Goal: Navigation & Orientation: Find specific page/section

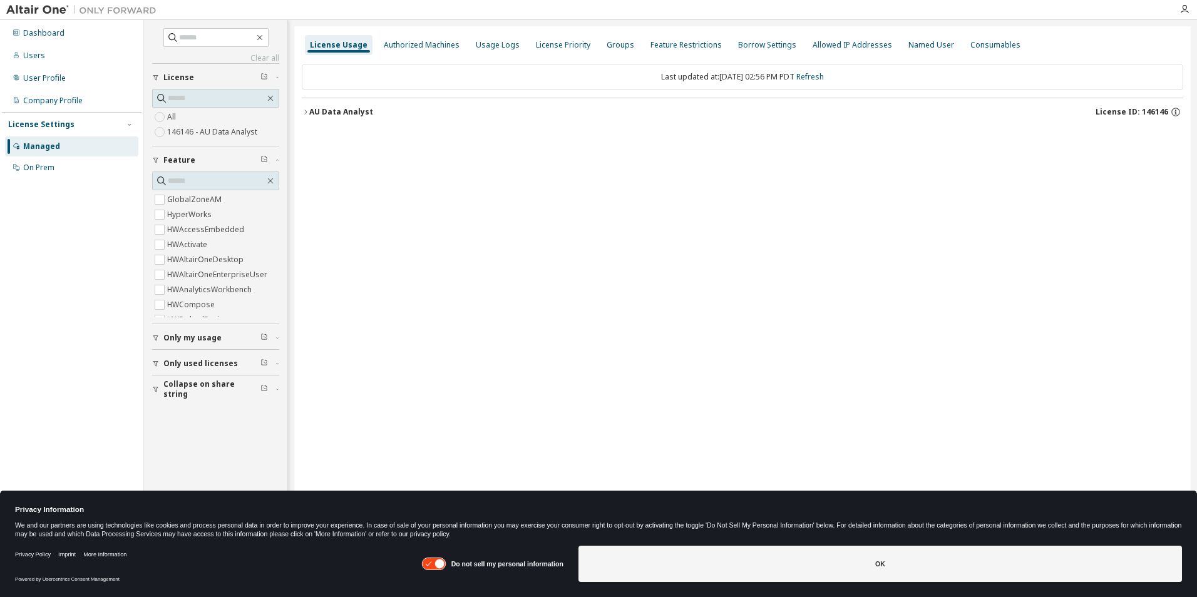
click at [50, 13] on img at bounding box center [84, 10] width 156 height 13
click at [39, 38] on div "Dashboard" at bounding box center [43, 33] width 41 height 10
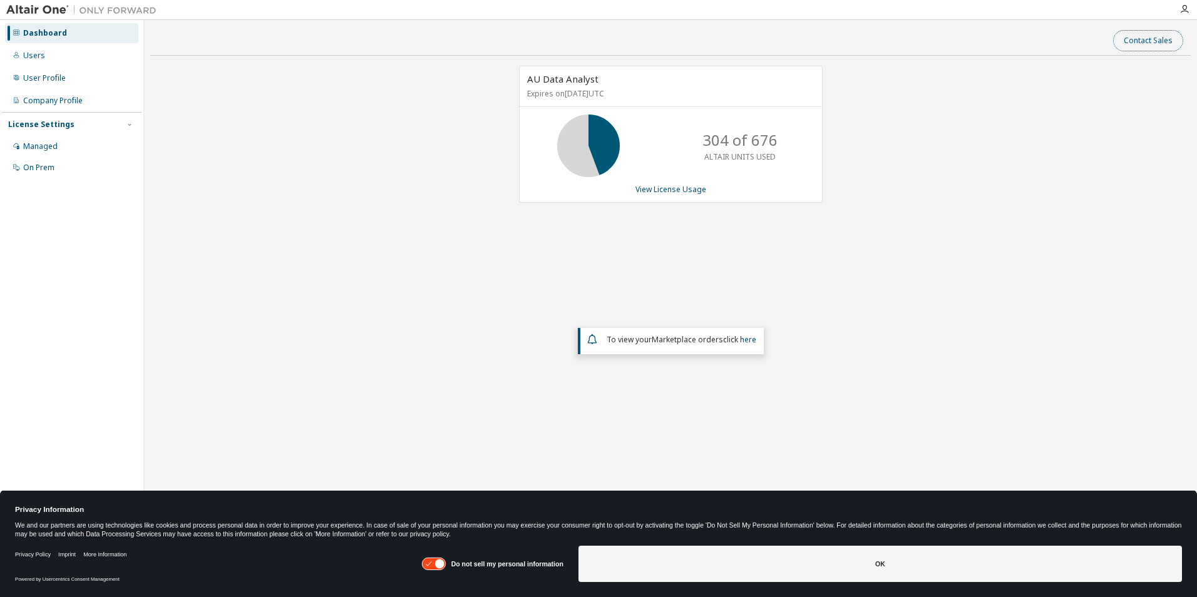
click at [1168, 39] on button "Contact Sales" at bounding box center [1148, 40] width 70 height 21
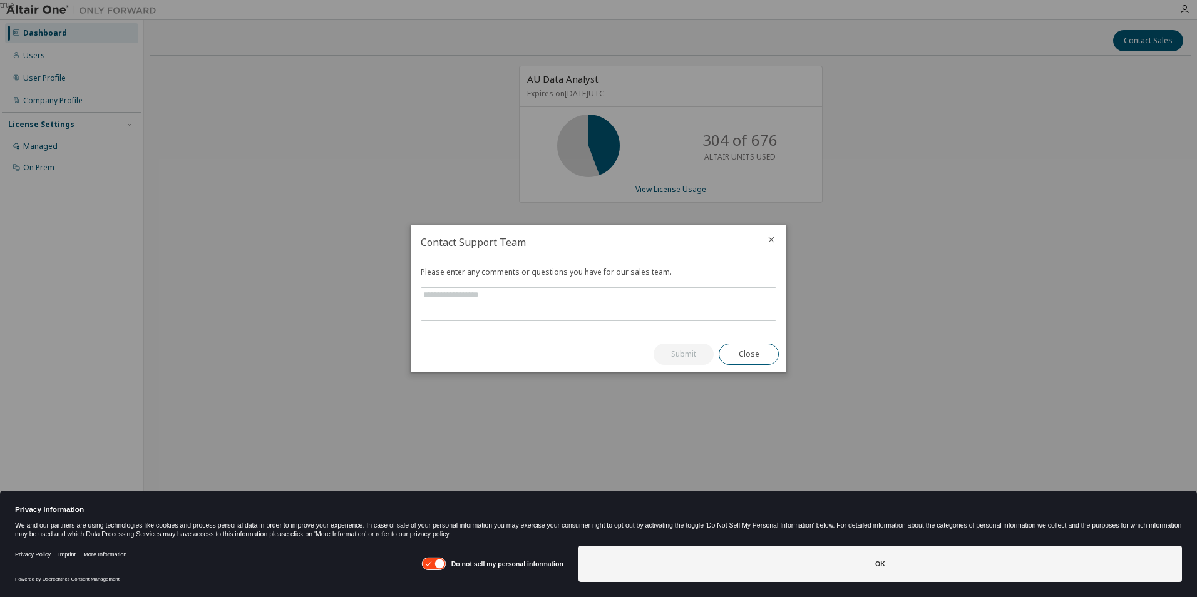
click at [771, 233] on div at bounding box center [771, 241] width 30 height 33
click at [771, 237] on icon "close" at bounding box center [771, 240] width 10 height 10
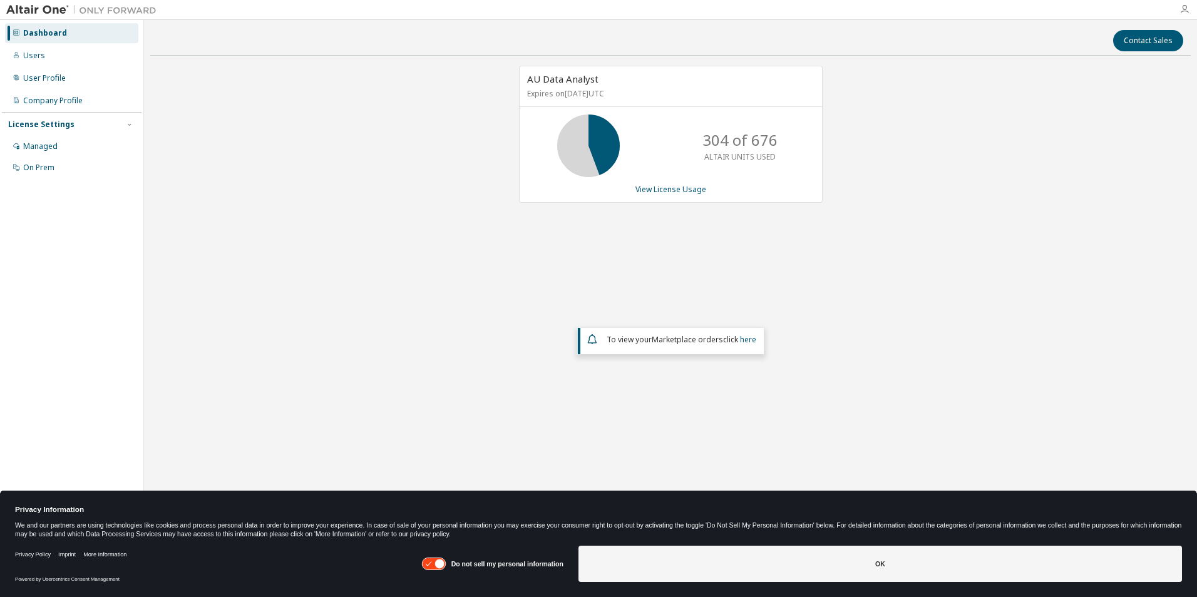
click at [1183, 8] on icon "button" at bounding box center [1184, 9] width 10 height 10
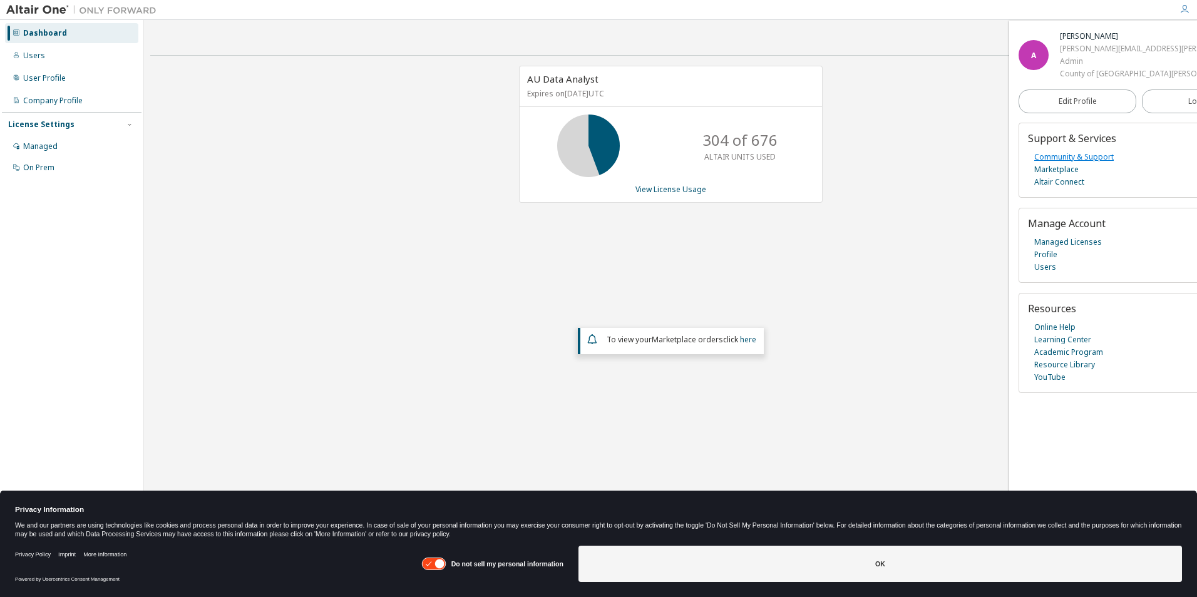
click at [1085, 157] on link "Community & Support" at bounding box center [1073, 157] width 79 height 13
